Goal: Task Accomplishment & Management: Use online tool/utility

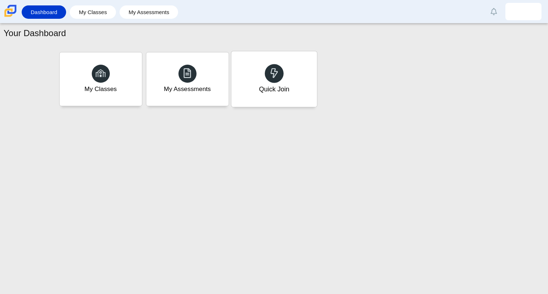
click at [275, 98] on div "Quick Join" at bounding box center [274, 79] width 86 height 56
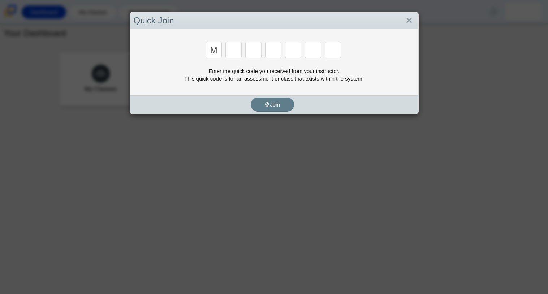
type input "m"
type input "f"
type input "7"
type input "m"
type input "c"
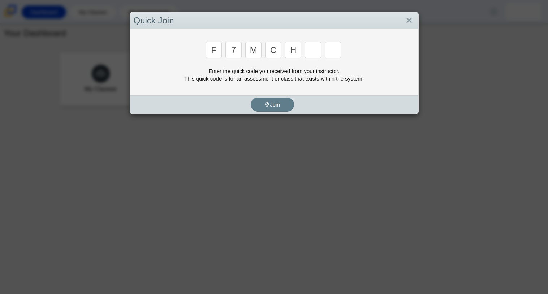
type input "h"
type input "w"
type input "k"
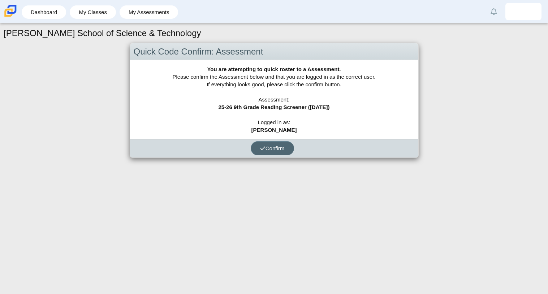
click at [267, 149] on span "Confirm" at bounding box center [272, 148] width 25 height 6
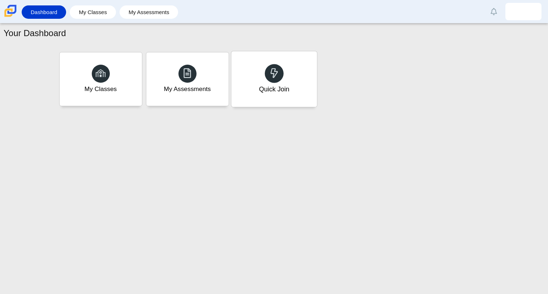
click at [279, 74] on div at bounding box center [274, 73] width 19 height 19
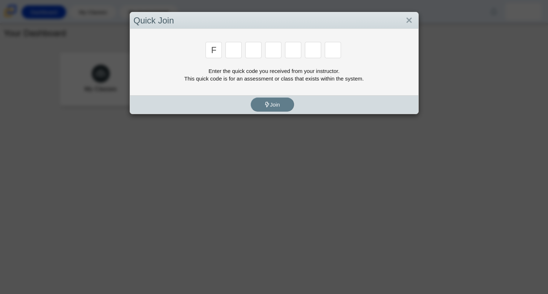
type input "f"
type input "7"
type input "m"
type input "c"
click at [273, 70] on div "Enter the quick code you received from your instructor. This quick code is for …" at bounding box center [274, 74] width 281 height 15
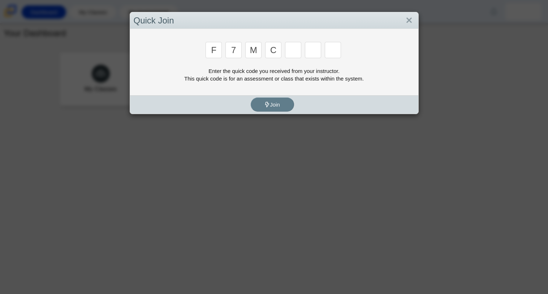
click at [273, 70] on div "Enter the quick code you received from your instructor. This quick code is for …" at bounding box center [274, 74] width 281 height 15
click at [290, 49] on input "Enter Access Code Digit 5" at bounding box center [293, 50] width 16 height 16
type input "h"
type input "w"
type input "k"
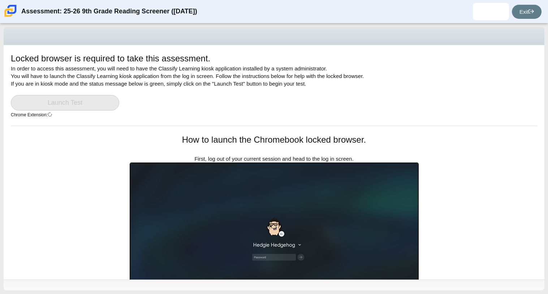
scroll to position [128, 0]
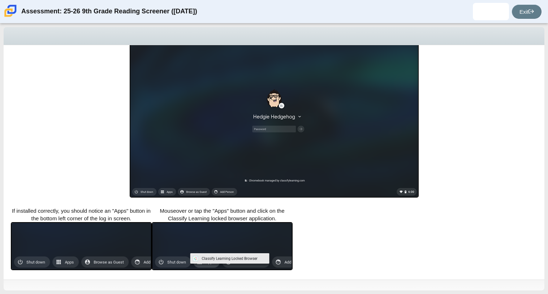
click at [297, 200] on div "How to launch the Chromebook locked browser. First, log out of your current ses…" at bounding box center [274, 102] width 289 height 194
